Goal: Use online tool/utility: Utilize a website feature to perform a specific function

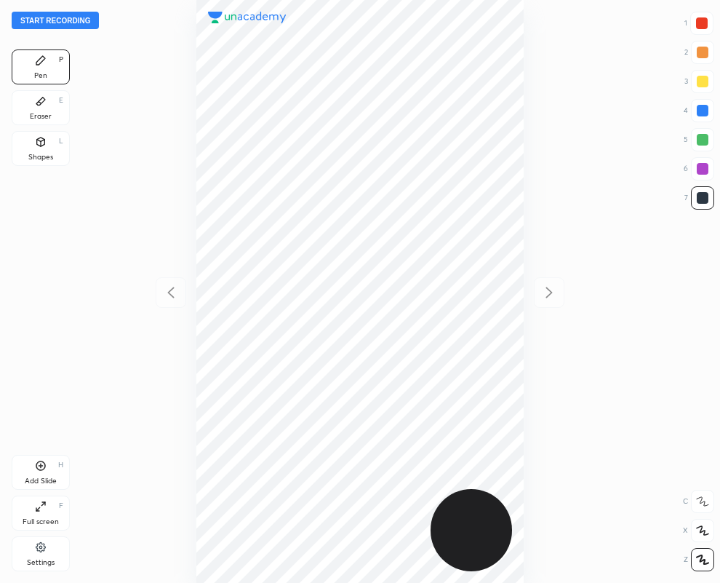
scroll to position [583, 487]
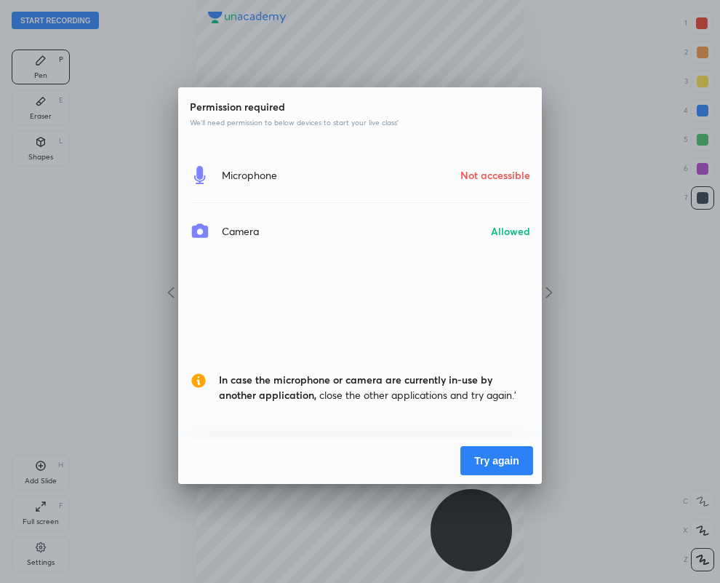
click at [498, 460] on button "Try again" at bounding box center [496, 460] width 73 height 29
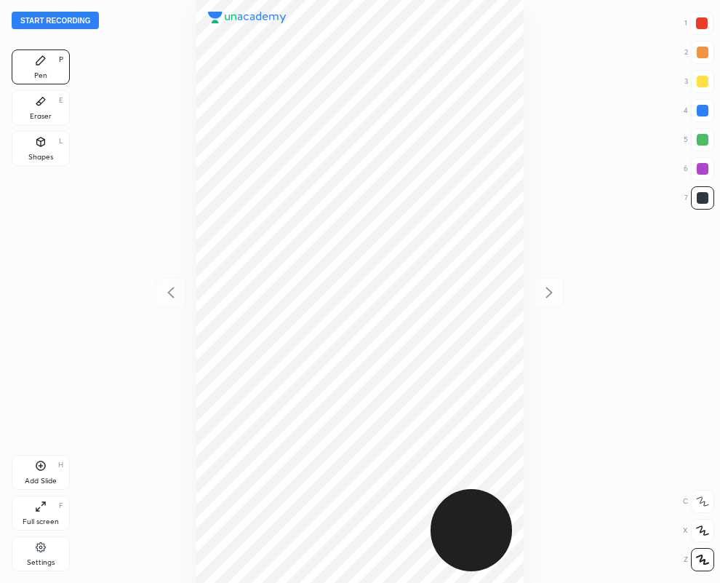
scroll to position [583, 487]
click at [693, 166] on div at bounding box center [702, 168] width 23 height 23
click at [29, 19] on button "Start recording" at bounding box center [55, 20] width 87 height 17
click at [71, 16] on button "End recording" at bounding box center [52, 20] width 81 height 17
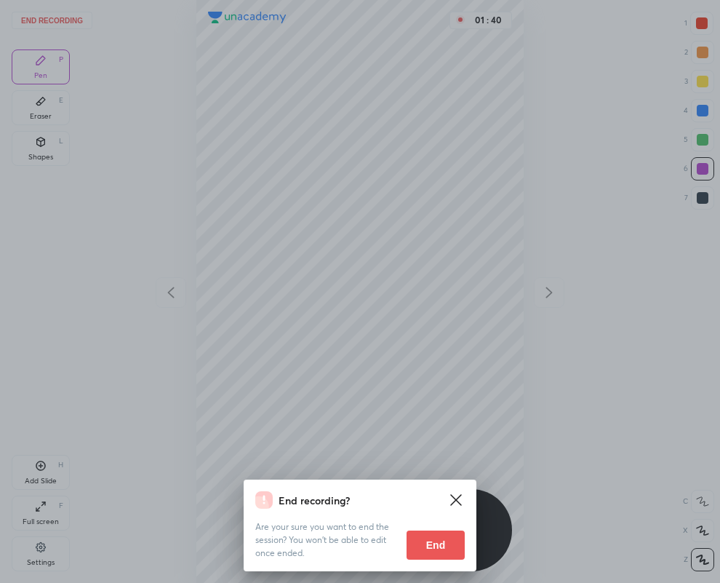
click at [443, 549] on button "End" at bounding box center [436, 544] width 58 height 29
